Goal: Navigation & Orientation: Find specific page/section

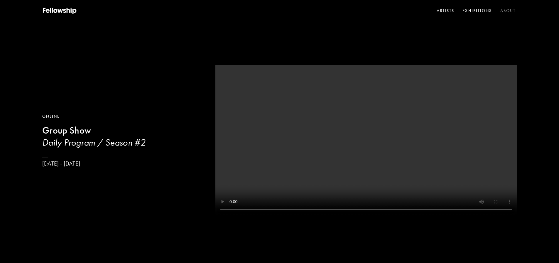
click at [501, 10] on link "About" at bounding box center [508, 10] width 18 height 9
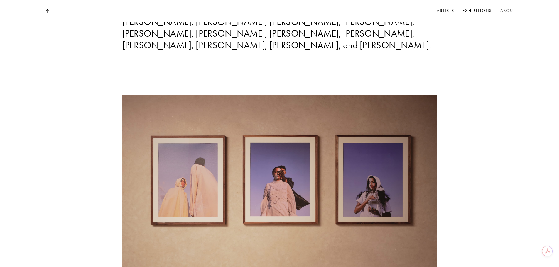
scroll to position [2880, 0]
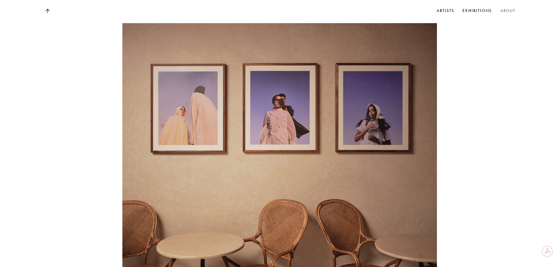
drag, startPoint x: 289, startPoint y: 248, endPoint x: 325, endPoint y: 249, distance: 35.2
drag, startPoint x: 302, startPoint y: 252, endPoint x: 298, endPoint y: 235, distance: 17.3
